Goal: Task Accomplishment & Management: Use online tool/utility

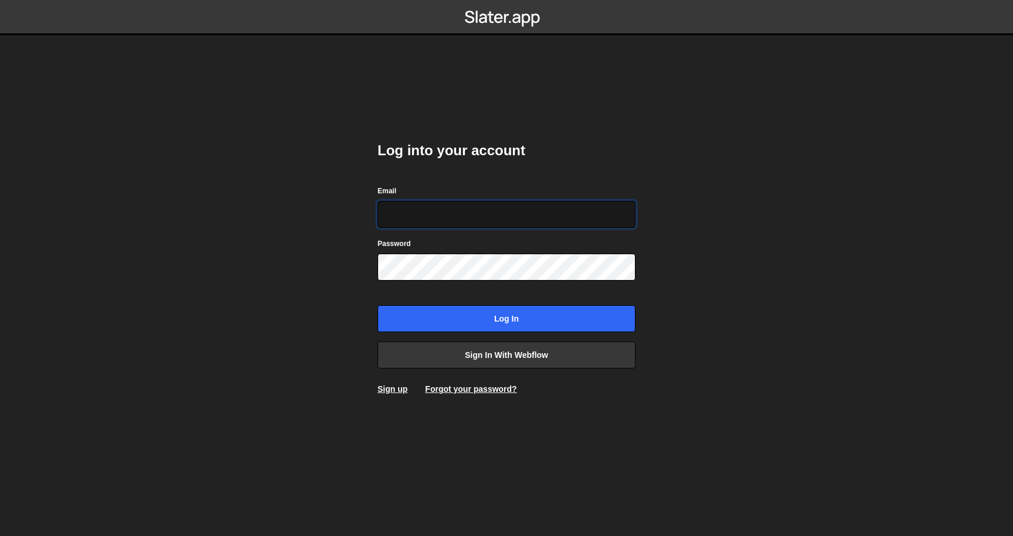
type input "[EMAIL_ADDRESS][DOMAIN_NAME]"
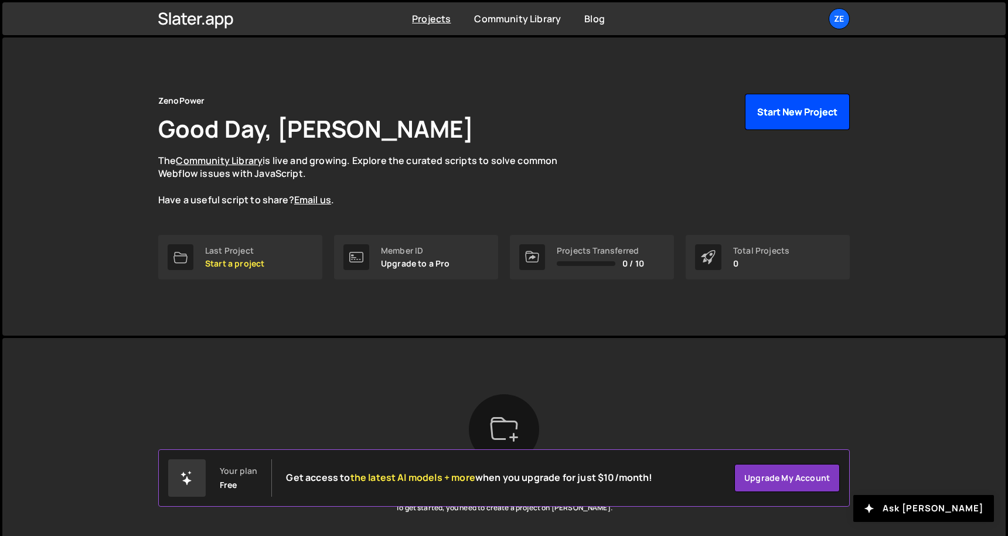
click at [790, 126] on button "Start New Project" at bounding box center [797, 112] width 105 height 36
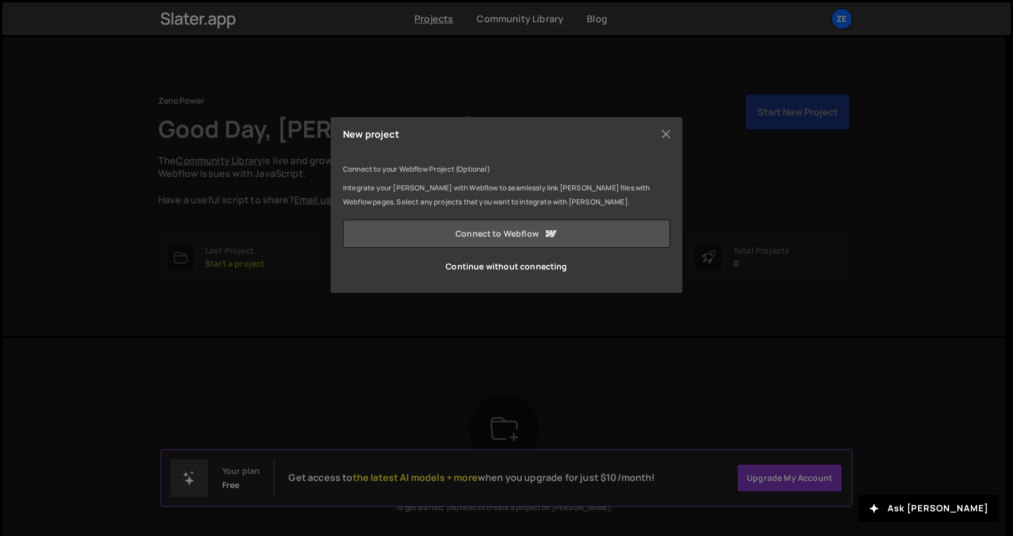
click at [539, 233] on link "Connect to Webflow" at bounding box center [506, 234] width 327 height 28
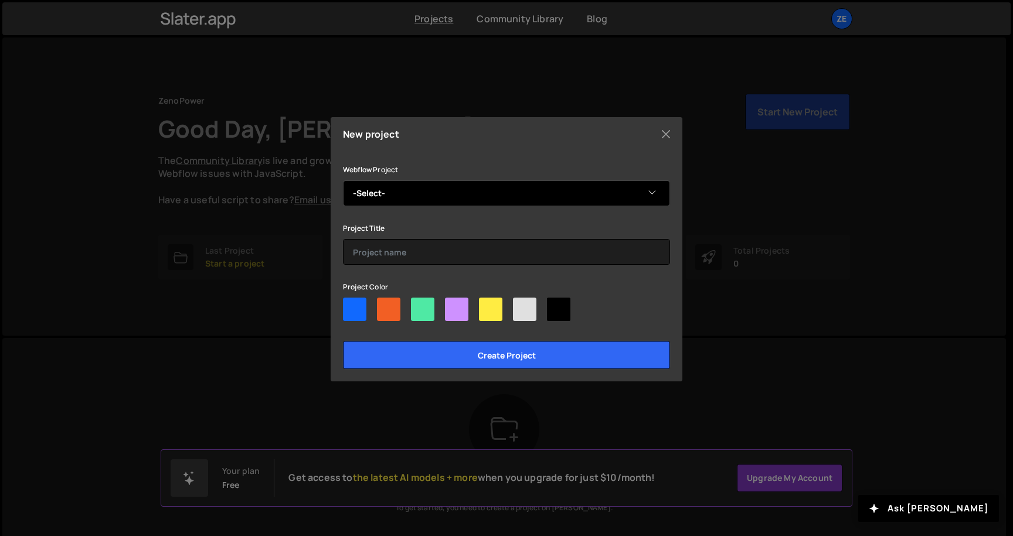
click at [544, 191] on select "-Select- Zeno Power v2" at bounding box center [506, 194] width 327 height 26
select select "68669d088fcda[DATE]d6b"
click at [343, 181] on select "-Select- Zeno Power v2" at bounding box center [506, 194] width 327 height 26
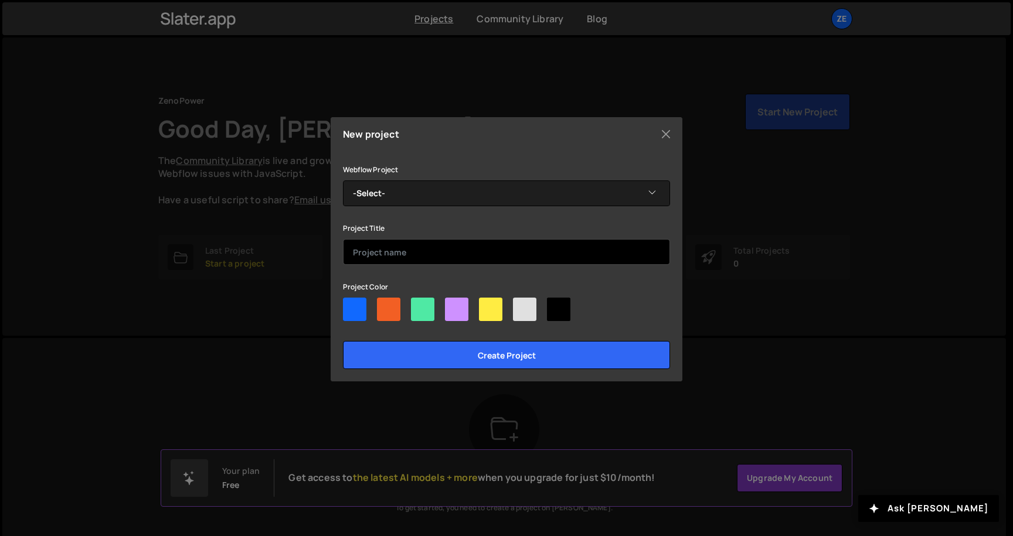
click at [446, 250] on input "text" at bounding box center [506, 252] width 327 height 26
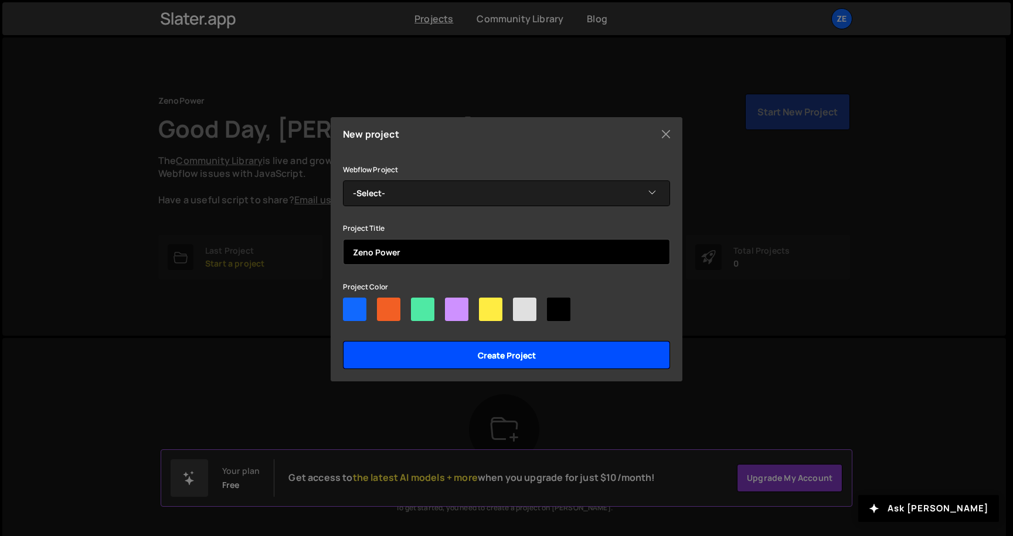
type input "Zeno Power"
click at [500, 351] on input "Create project" at bounding box center [506, 355] width 327 height 28
